Goal: Task Accomplishment & Management: Use online tool/utility

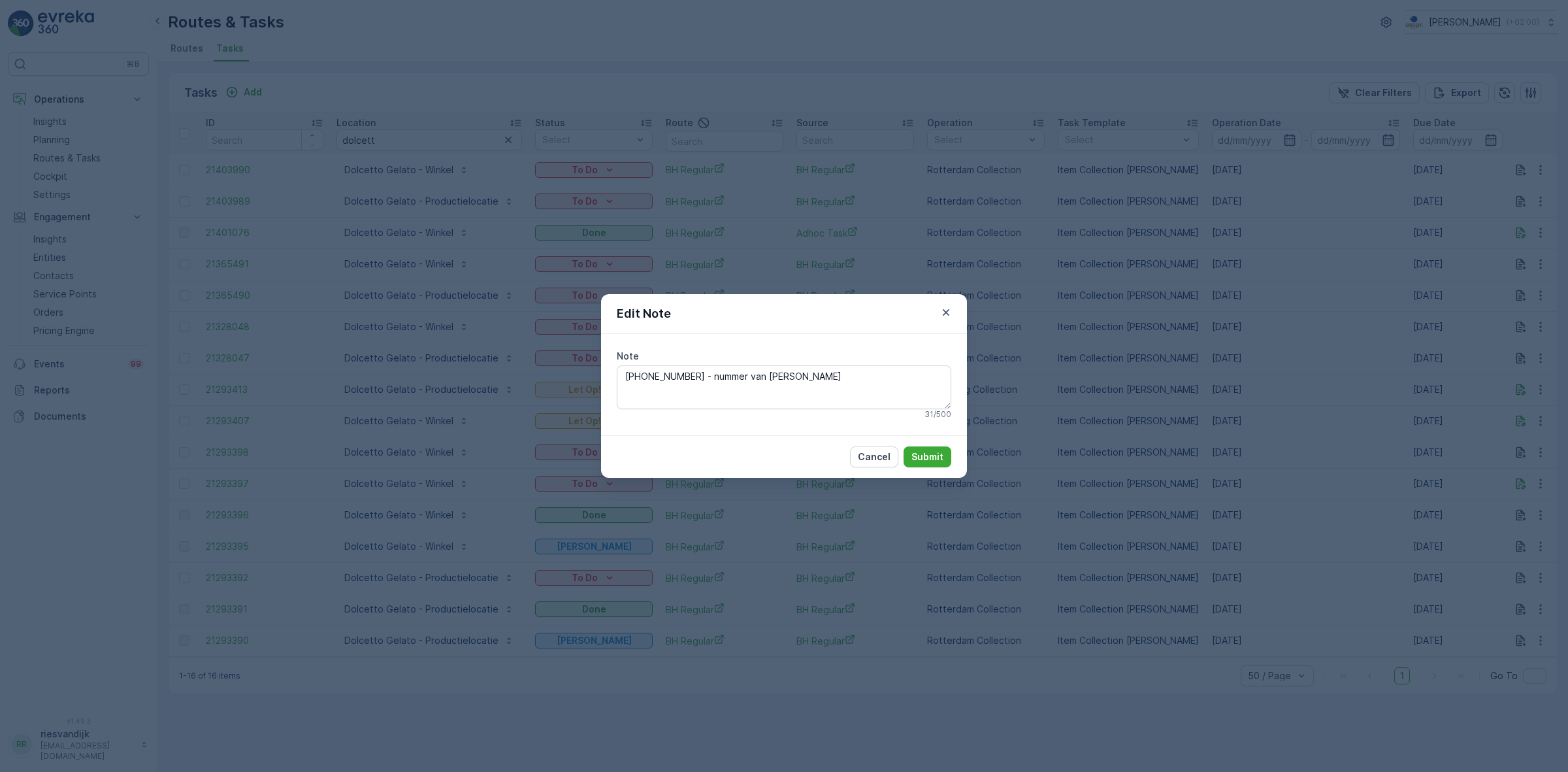
click at [948, 306] on icon "button" at bounding box center [946, 312] width 13 height 13
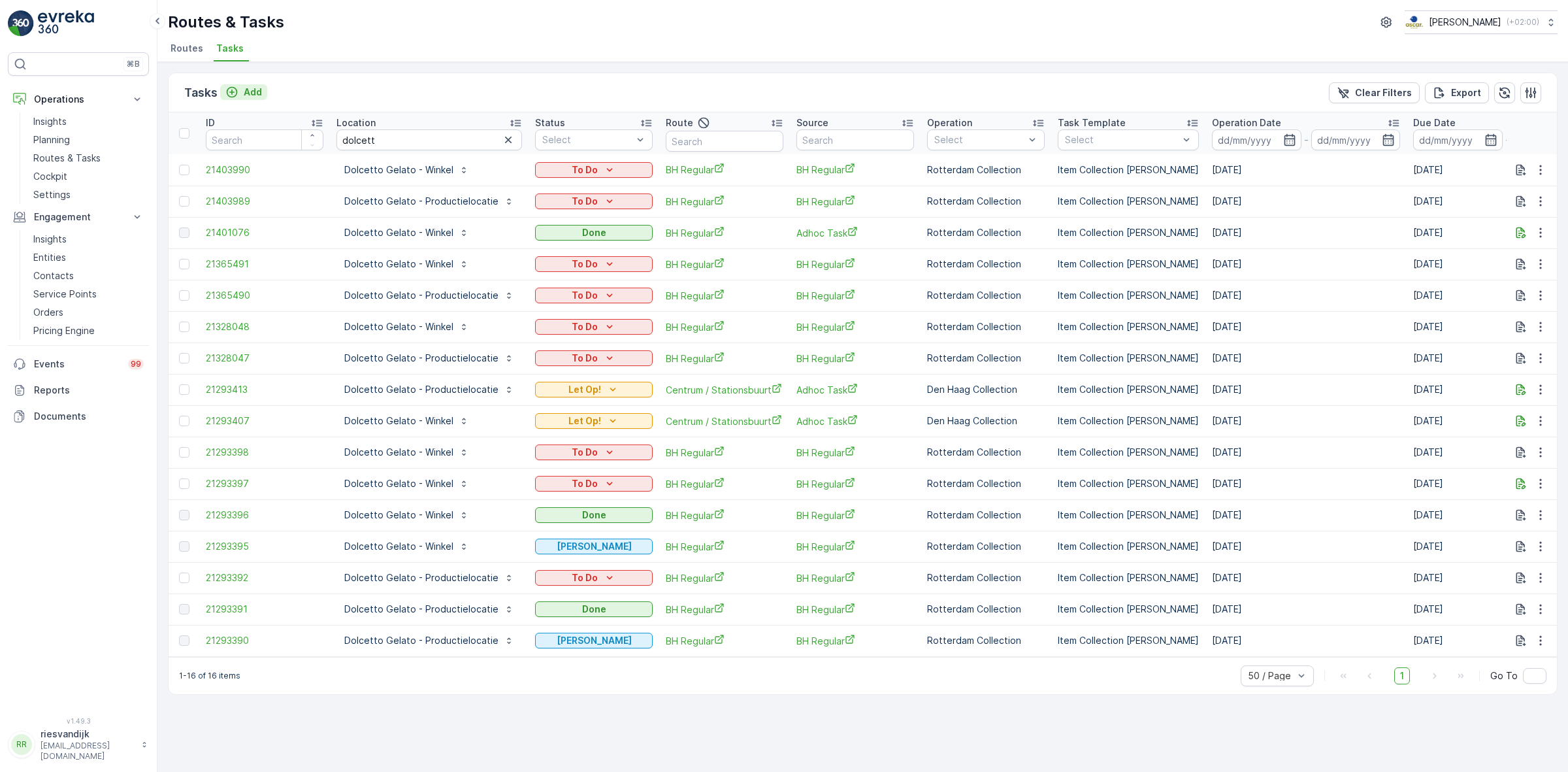
click at [240, 92] on div "Add" at bounding box center [243, 92] width 36 height 13
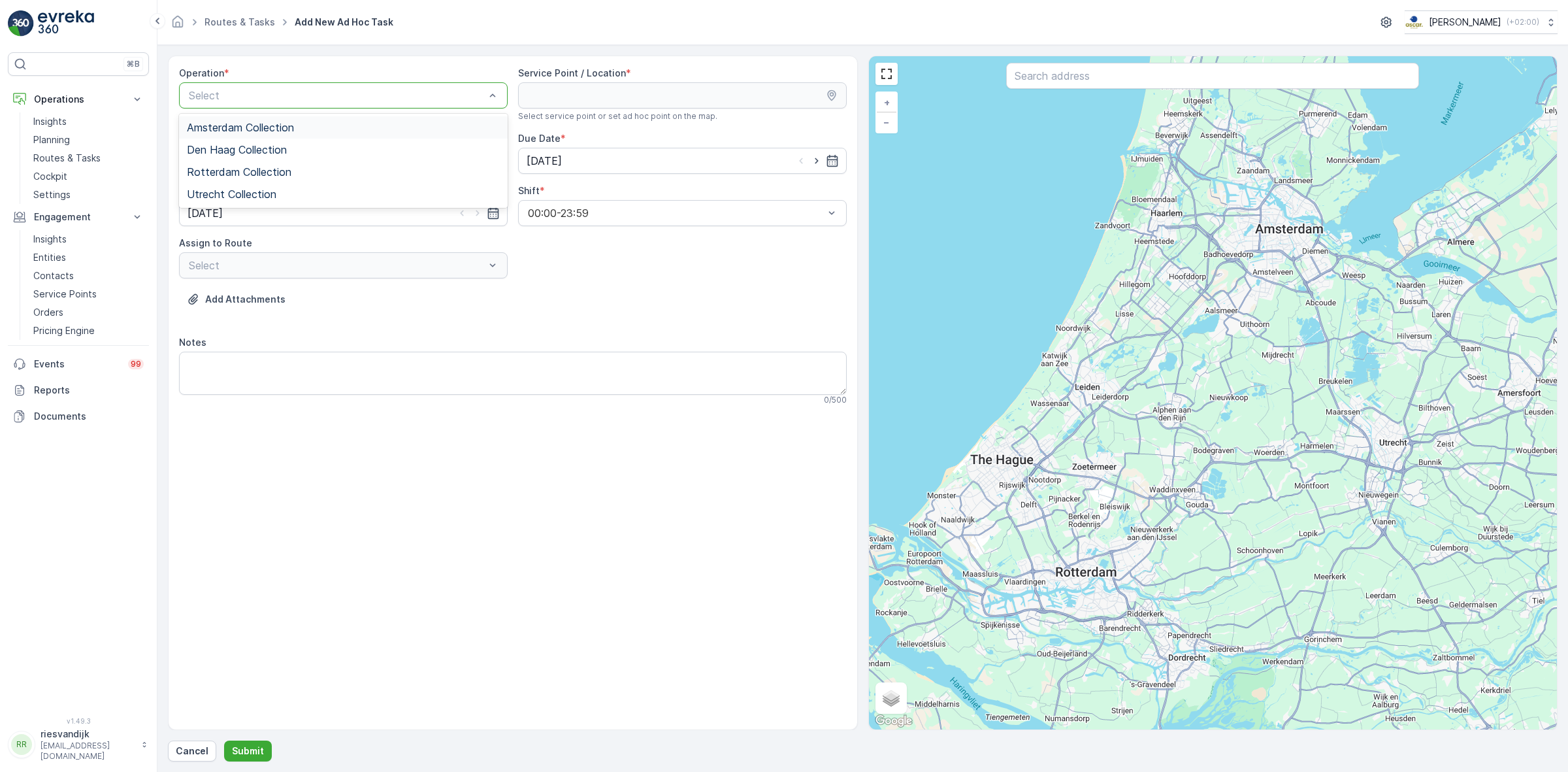
click at [354, 132] on div "Amsterdam Collection" at bounding box center [343, 127] width 313 height 12
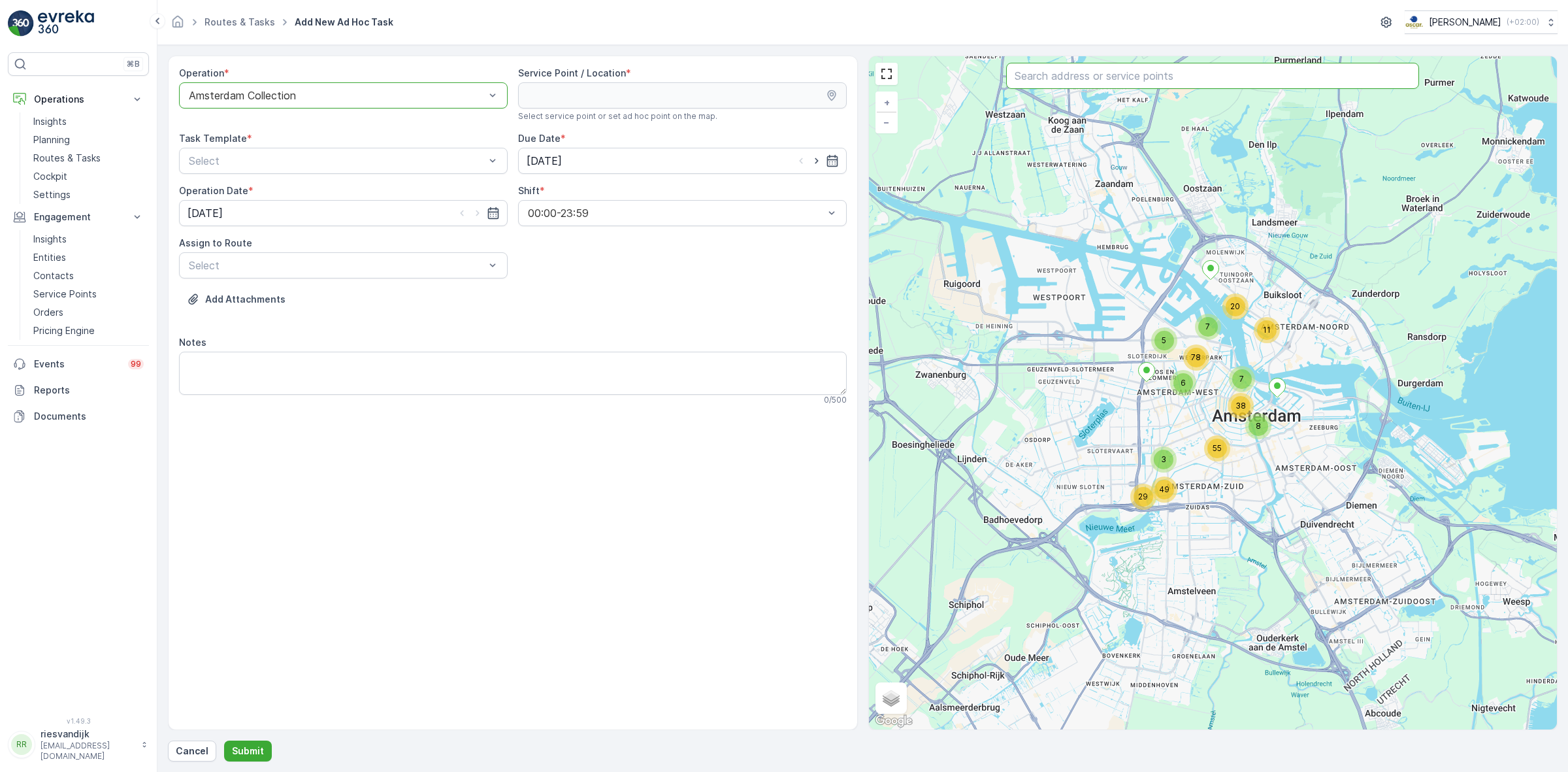
click at [1085, 87] on input "text" at bounding box center [1212, 76] width 413 height 26
click at [1187, 78] on input "text" at bounding box center [1212, 76] width 413 height 26
type input "le pet"
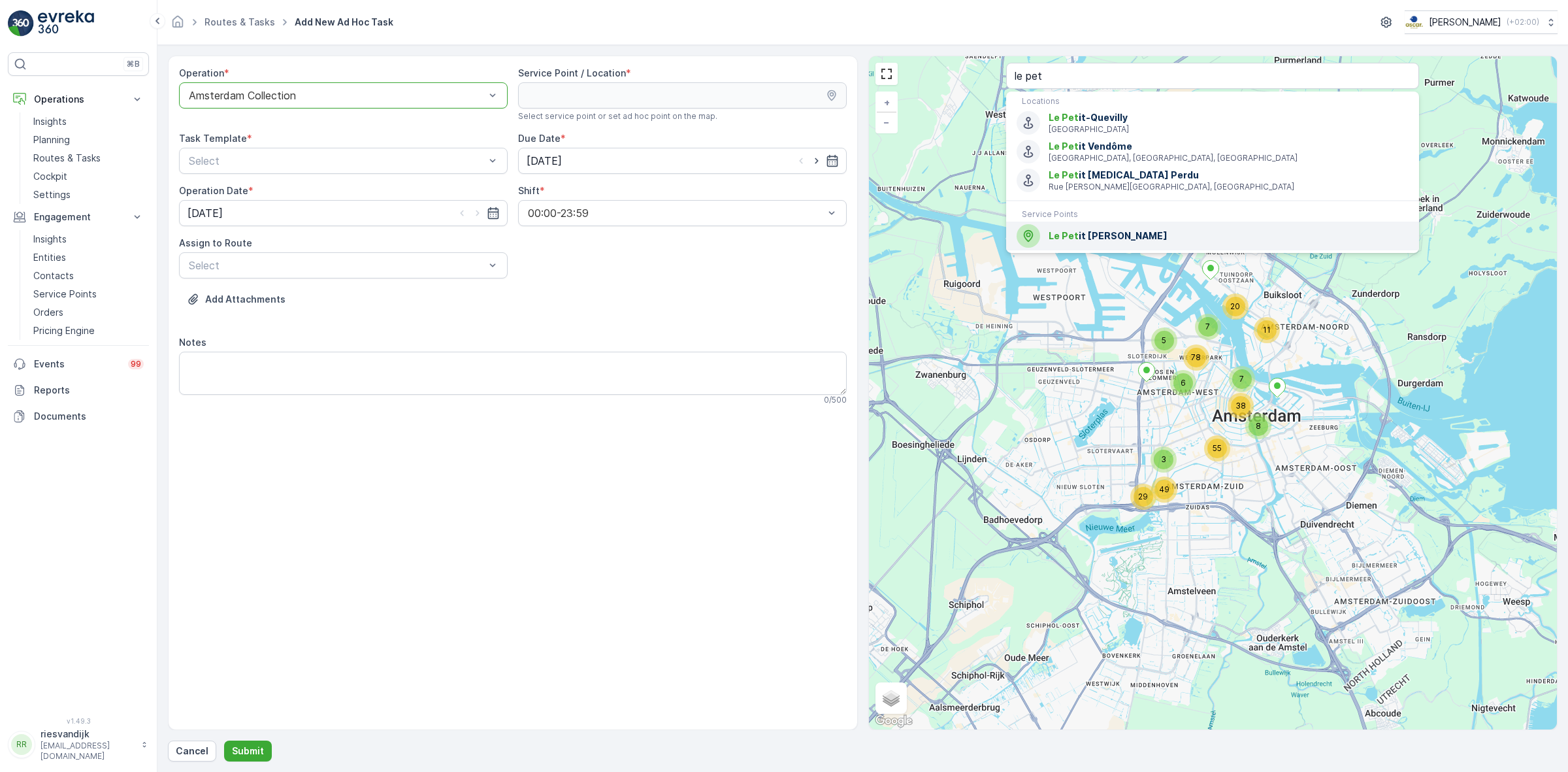
click at [1085, 231] on span "Le Pet it [PERSON_NAME]" at bounding box center [1228, 235] width 360 height 13
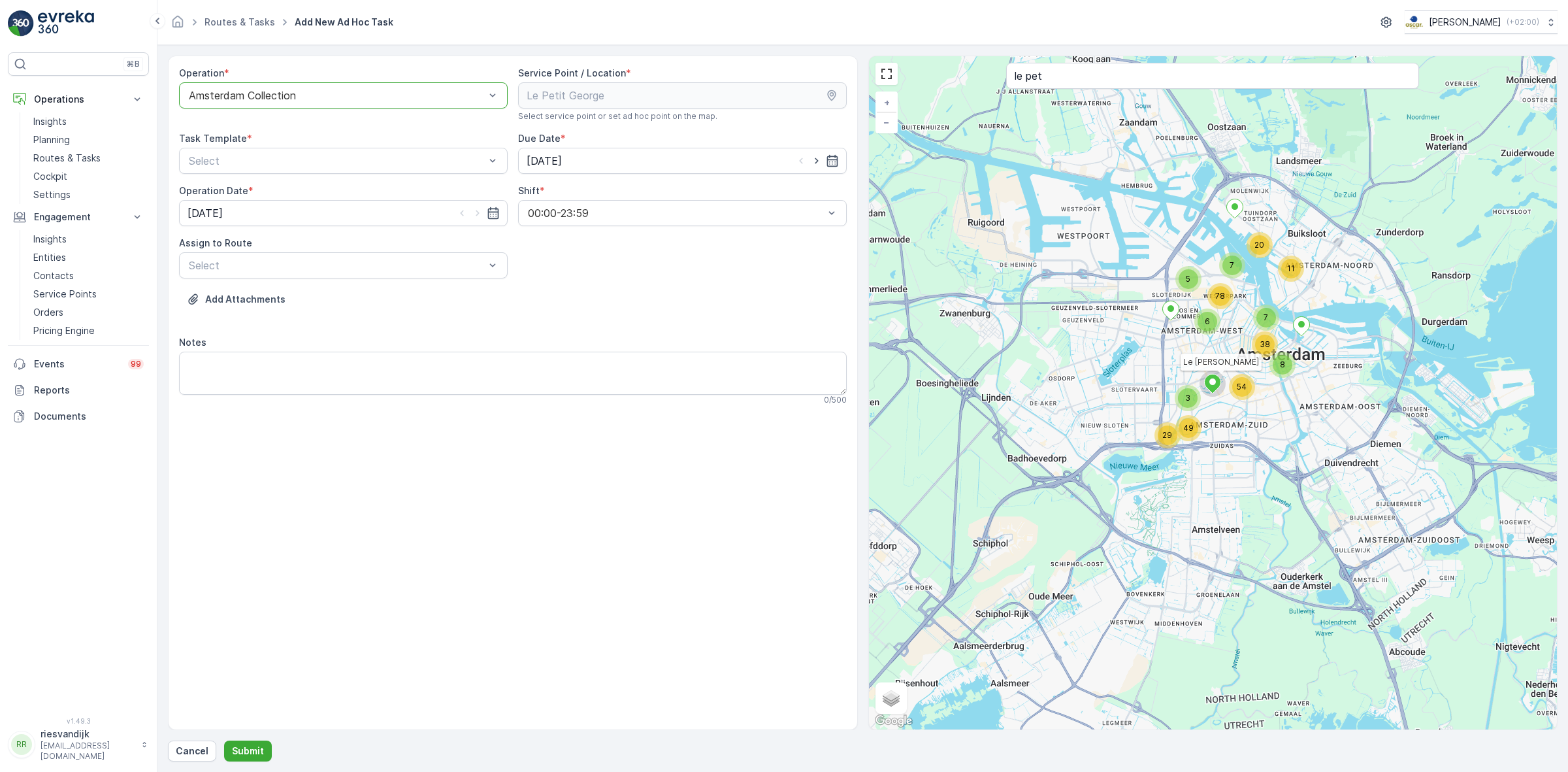
click at [358, 143] on div "Task Template *" at bounding box center [343, 138] width 328 height 13
click at [353, 199] on div "Item Collection [PERSON_NAME]" at bounding box center [343, 193] width 328 height 22
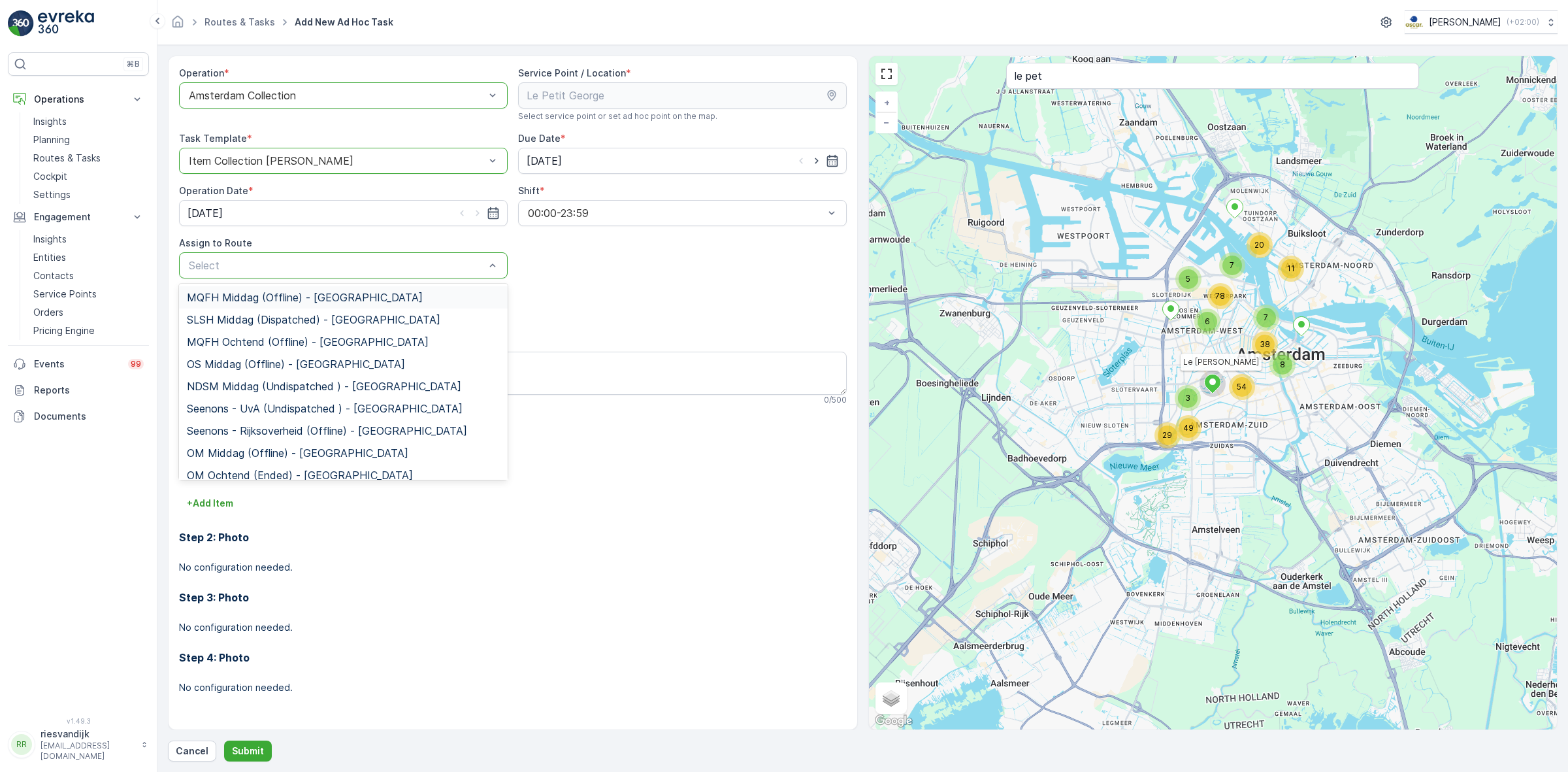
click at [360, 292] on span "MQFH Middag (Offline) - [GEOGRAPHIC_DATA]" at bounding box center [304, 298] width 236 height 12
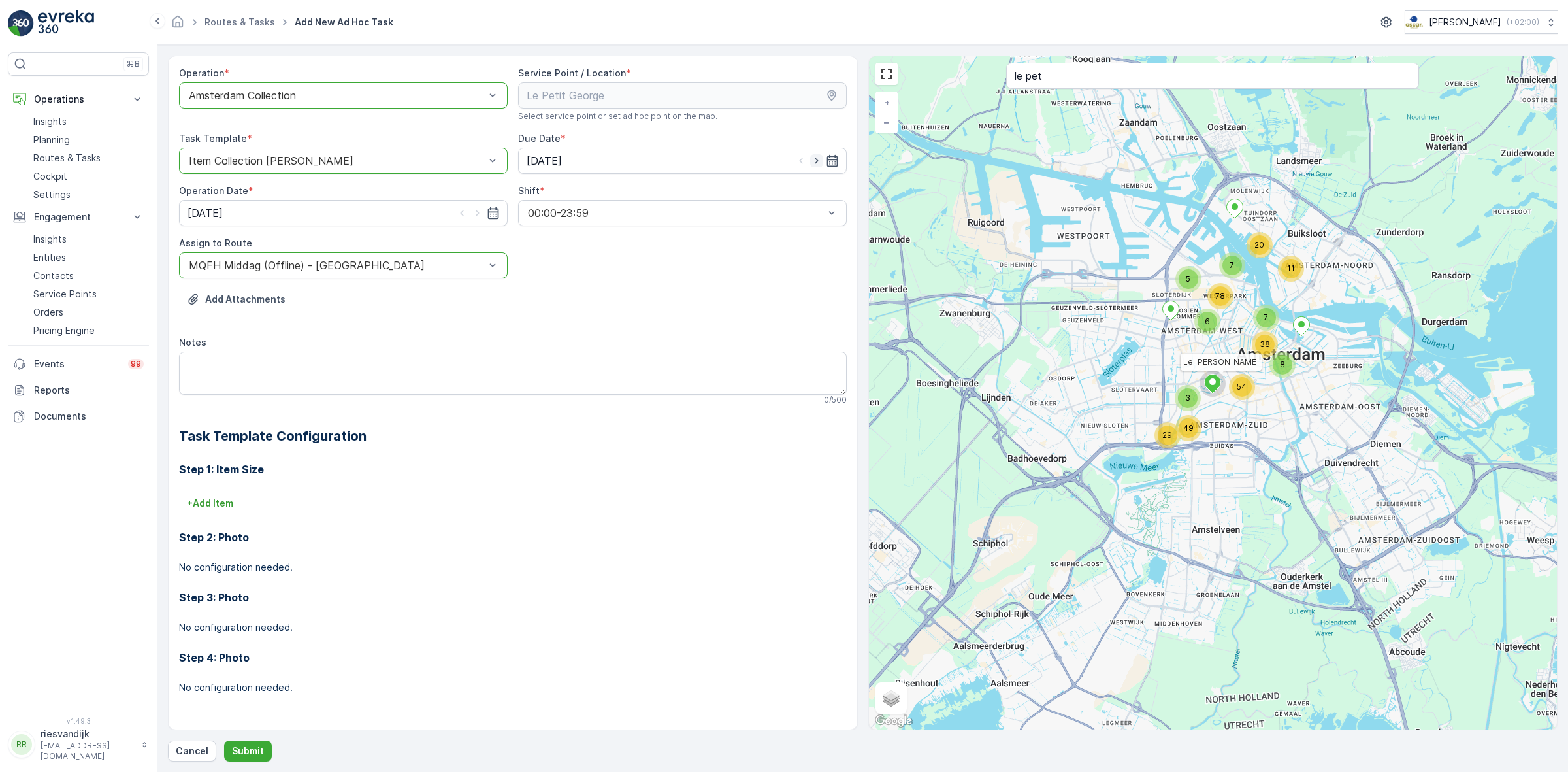
click at [812, 160] on icon "button" at bounding box center [816, 160] width 13 height 13
type input "[DATE]"
click at [477, 212] on icon "button" at bounding box center [477, 213] width 3 height 6
type input "[DATE]"
click at [371, 356] on textarea "Notes" at bounding box center [512, 372] width 667 height 43
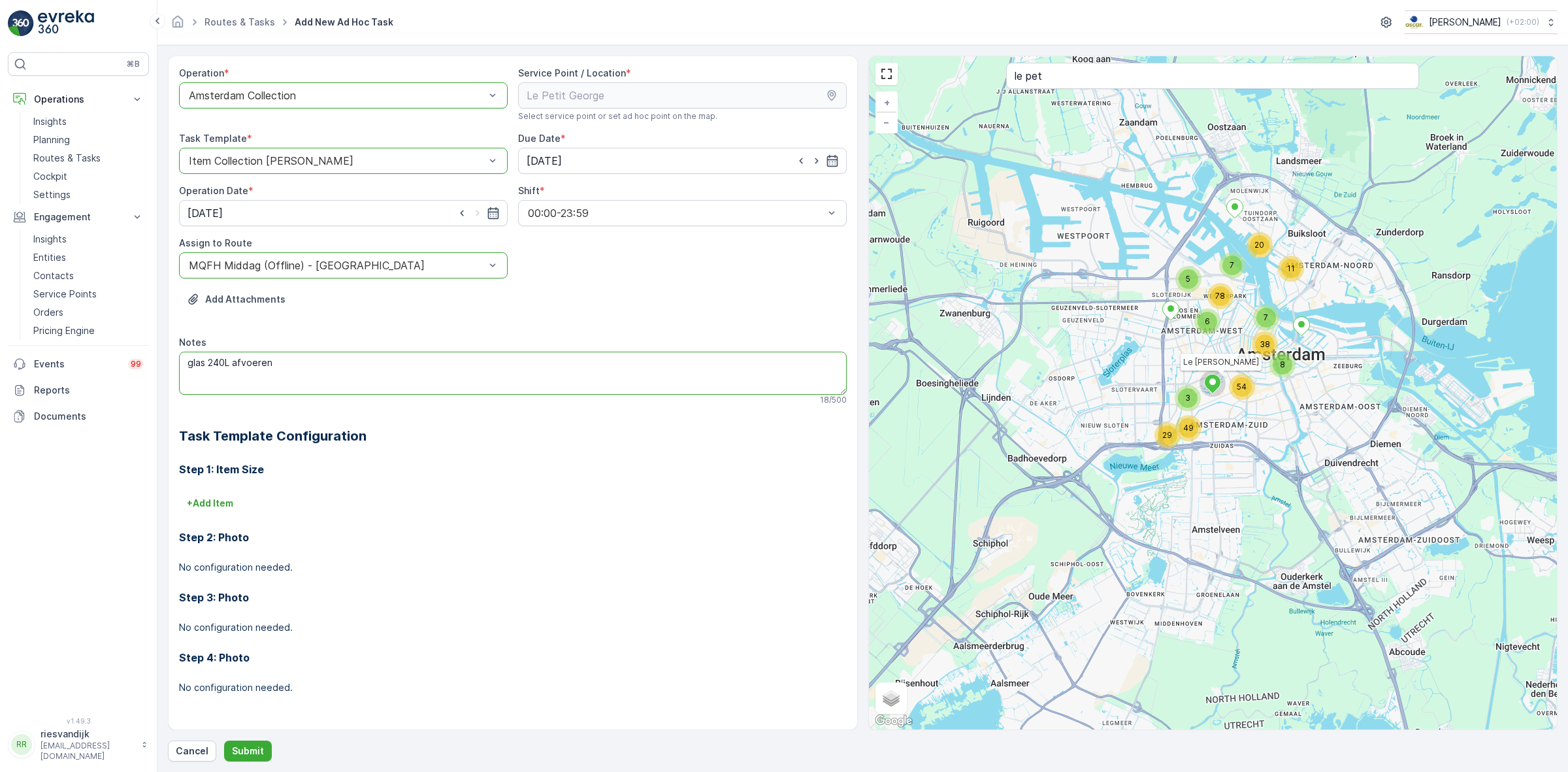
type textarea "glas 240L afvoeren"
click at [218, 518] on div "Step 2: Photo No configuration needed." at bounding box center [512, 543] width 667 height 60
click at [217, 508] on button "+ Add Item" at bounding box center [209, 503] width 62 height 21
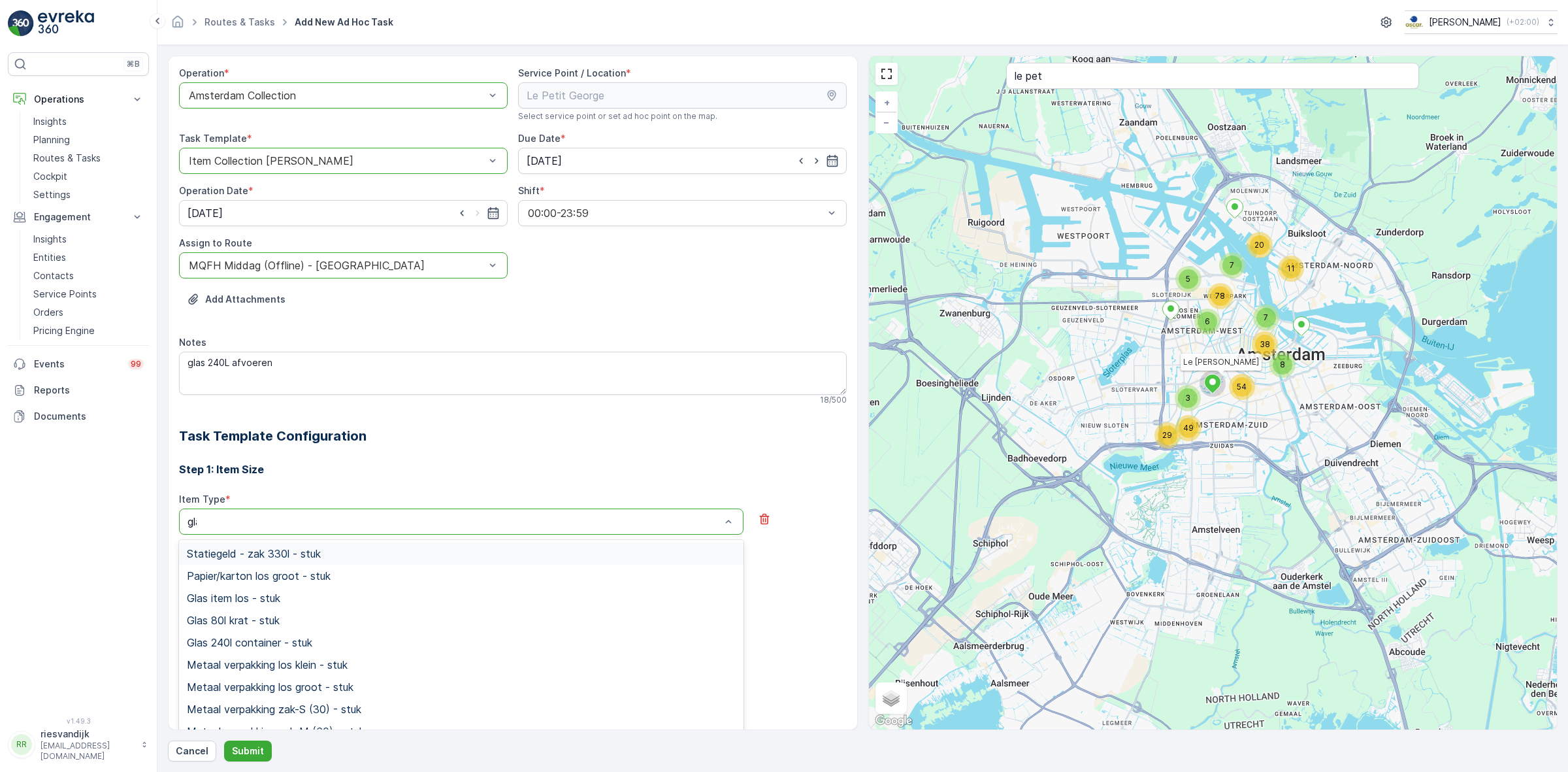
type input "glas"
click at [232, 598] on span "Glas 240l container - stuk" at bounding box center [249, 598] width 126 height 12
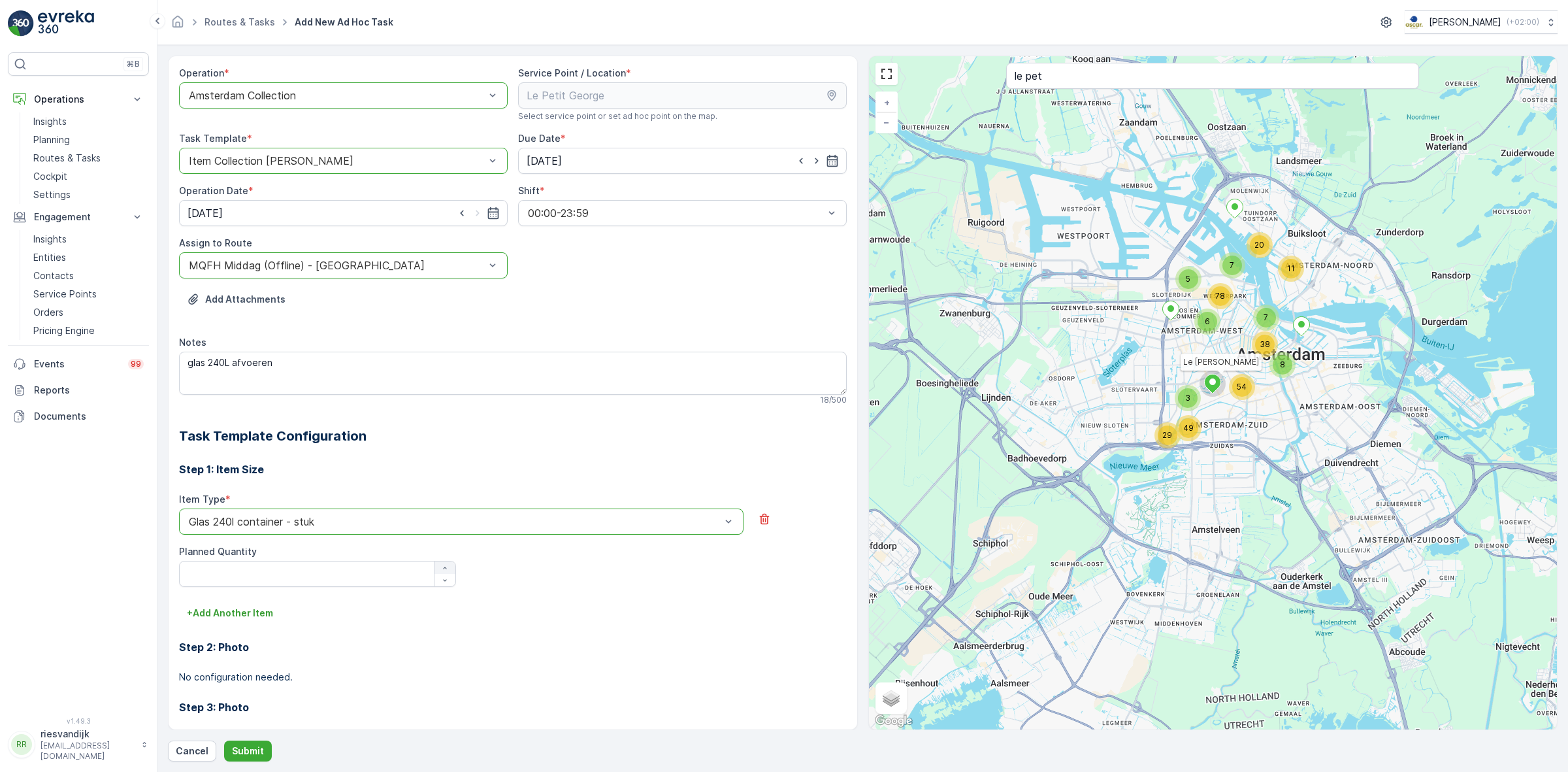
click at [441, 570] on icon "button" at bounding box center [444, 568] width 8 height 8
type Quantity "1"
click at [240, 749] on p "Submit" at bounding box center [248, 750] width 32 height 13
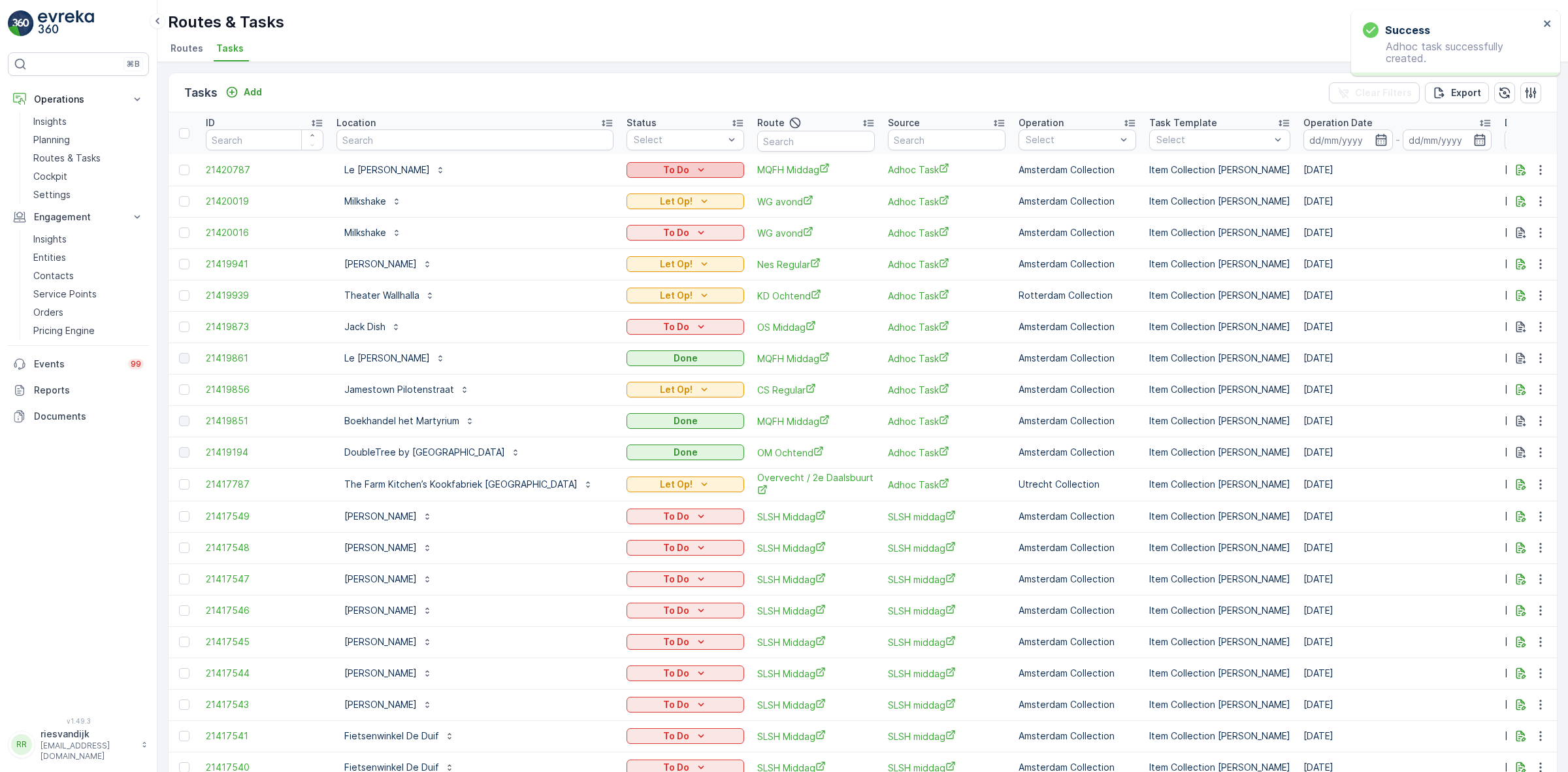
drag, startPoint x: 680, startPoint y: 166, endPoint x: 680, endPoint y: 174, distance: 8.0
click at [680, 169] on p "To Do" at bounding box center [676, 170] width 26 height 13
click at [644, 187] on span "Let Op!" at bounding box center [645, 188] width 33 height 13
